Goal: Find specific page/section: Find specific page/section

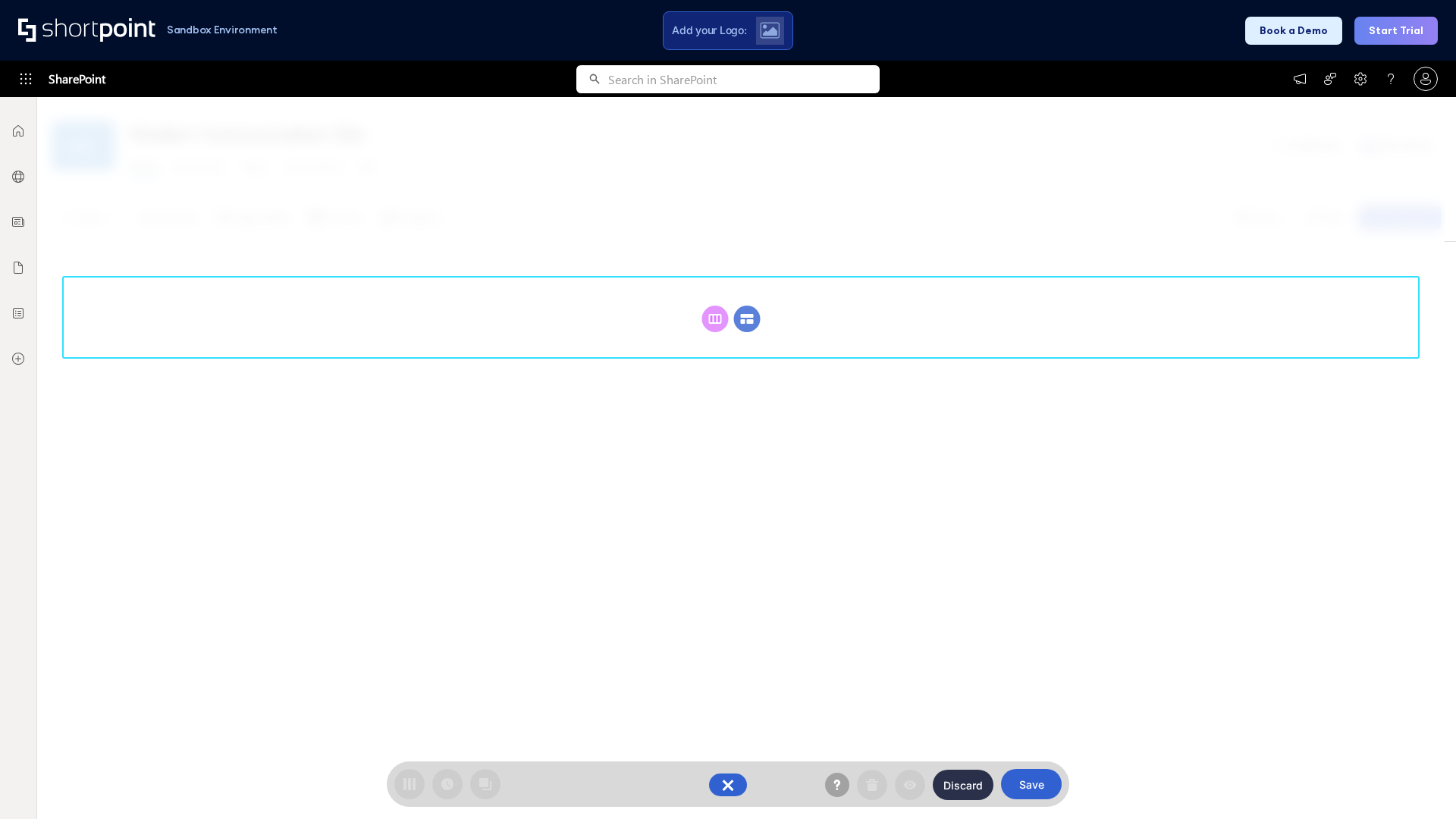
scroll to position [209, 0]
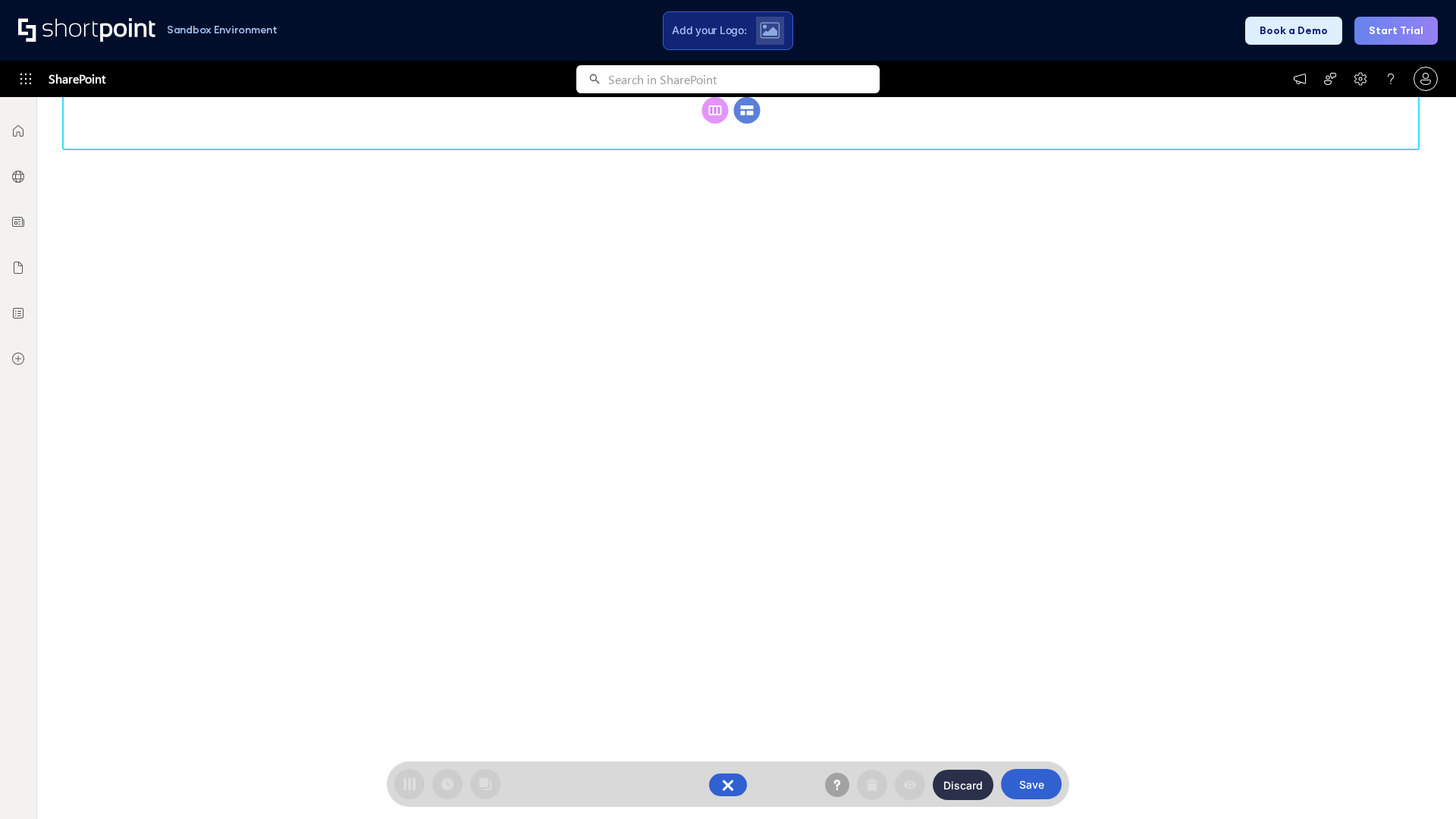
click at [747, 124] on circle at bounding box center [747, 109] width 26 height 26
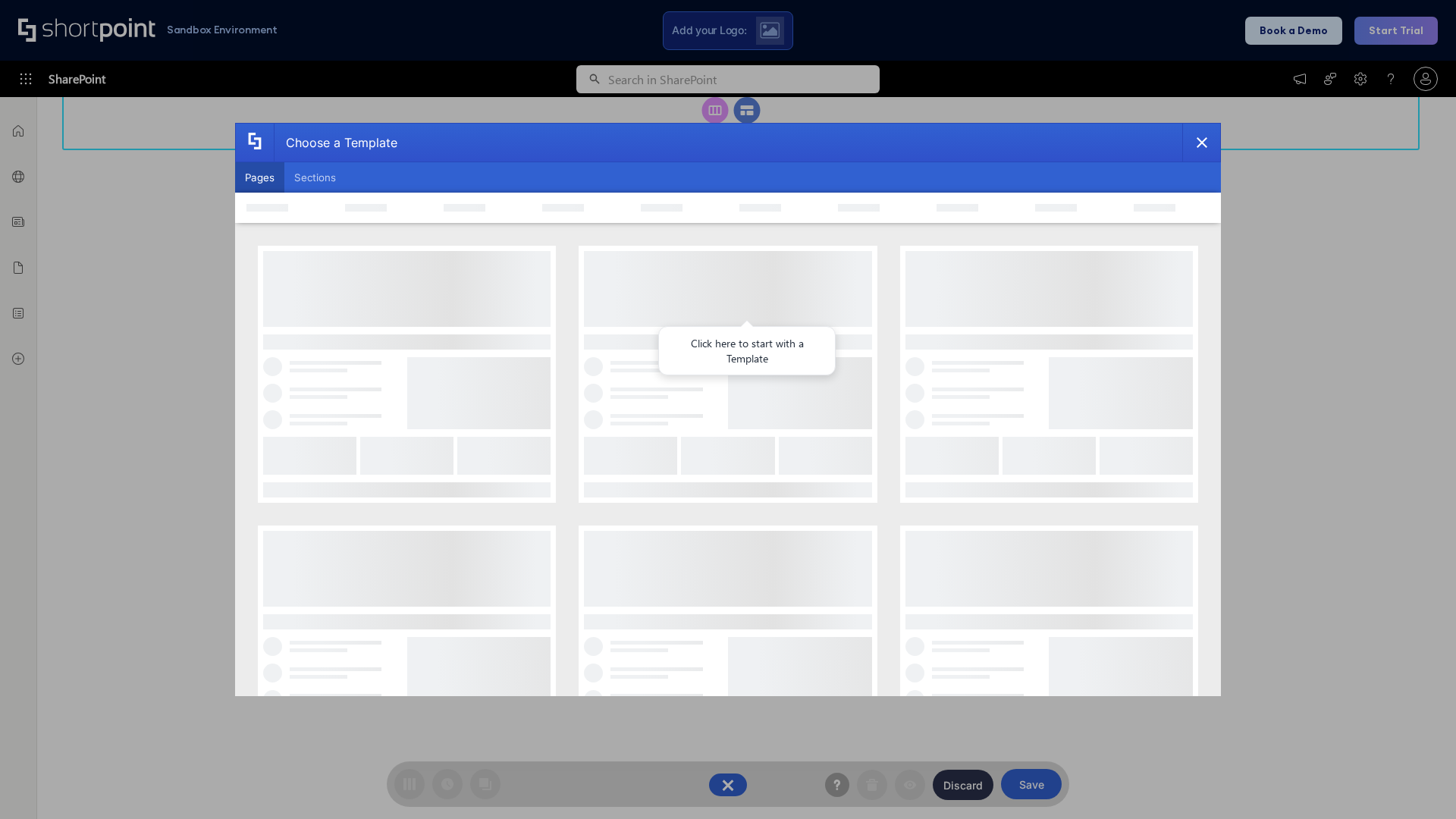
scroll to position [0, 0]
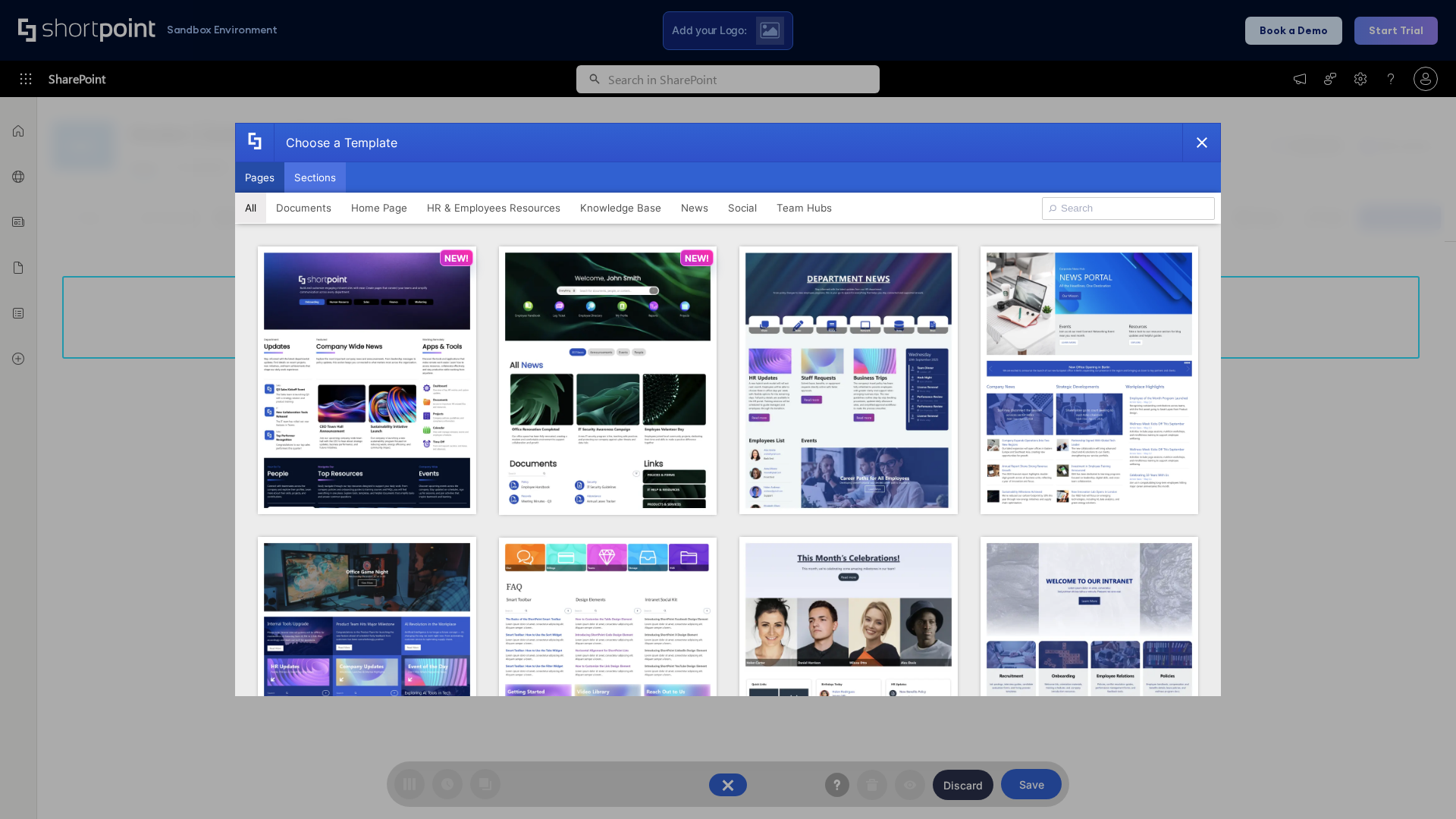
click at [315, 177] on button "Sections" at bounding box center [315, 177] width 61 height 31
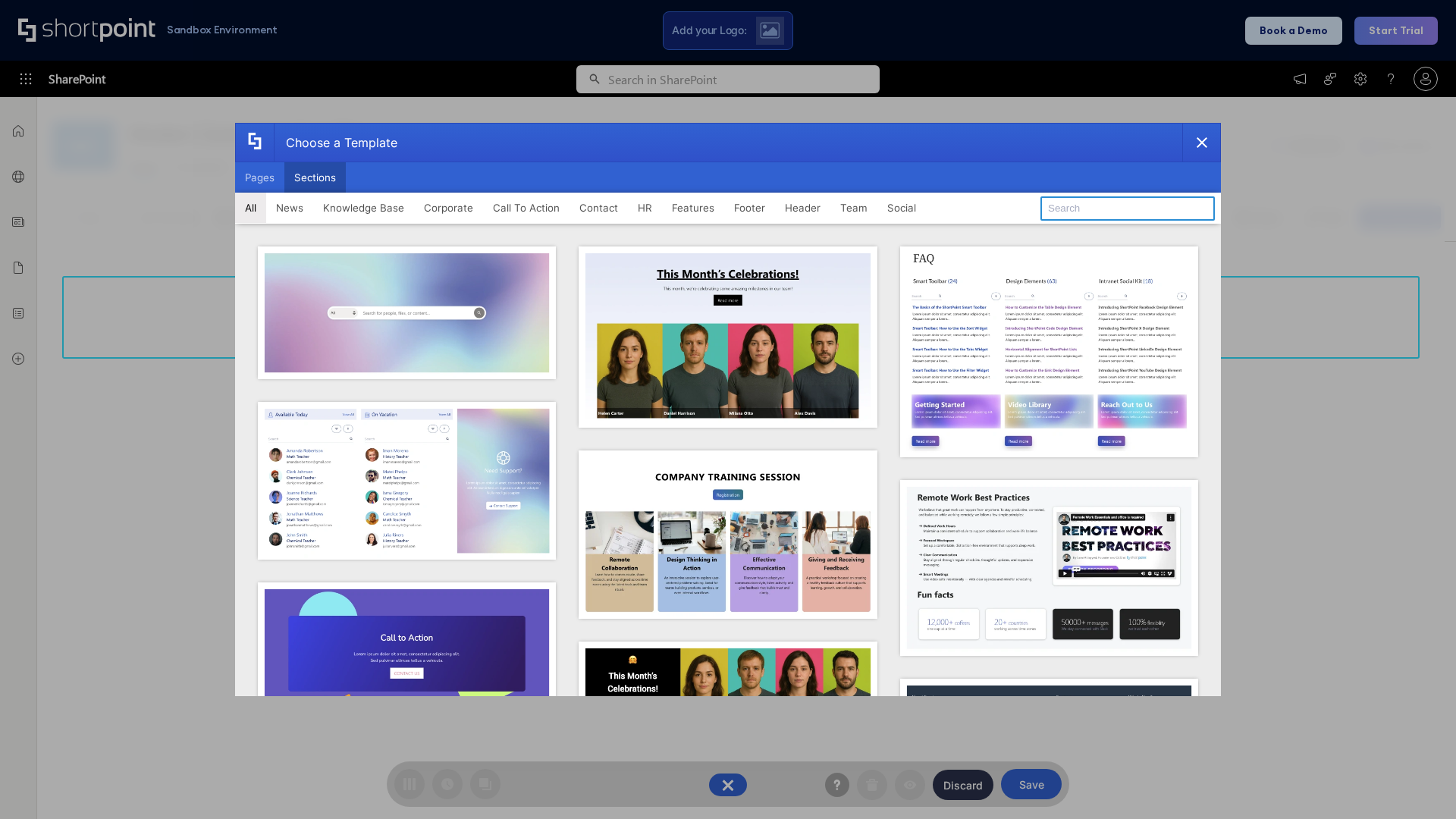
type input "Knowledge Base 2"
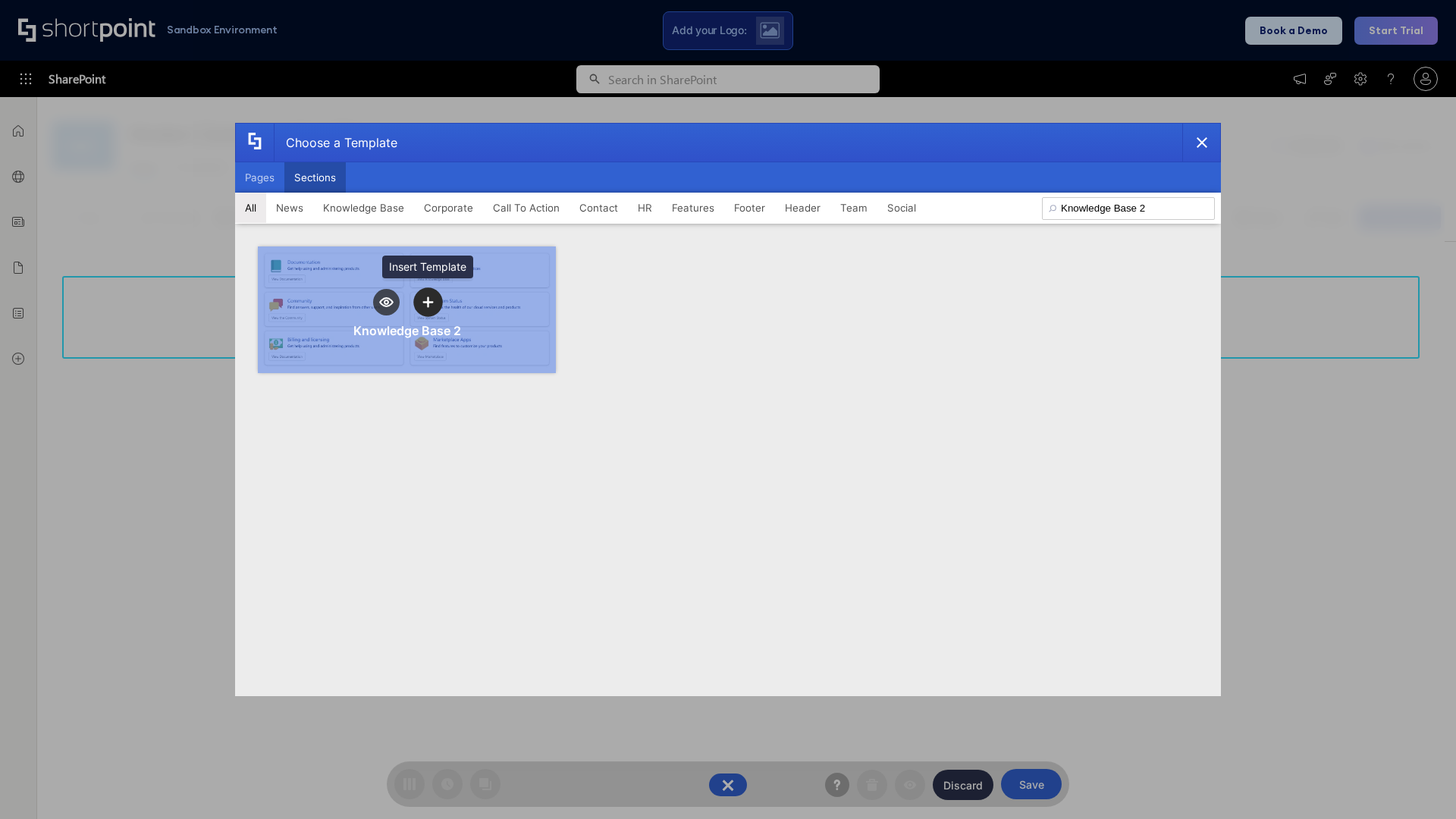
click at [428, 302] on icon "template selector" at bounding box center [428, 302] width 11 height 11
